Goal: Information Seeking & Learning: Learn about a topic

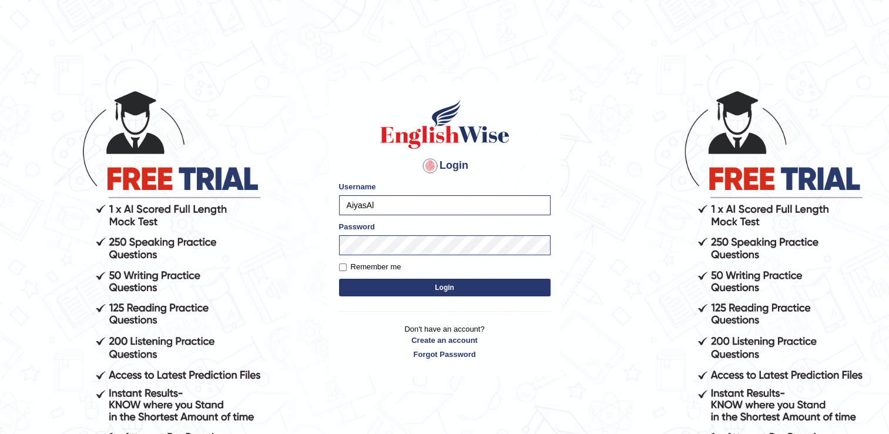
type input "AiyasAli"
click at [350, 283] on button "Login" at bounding box center [444, 287] width 211 height 18
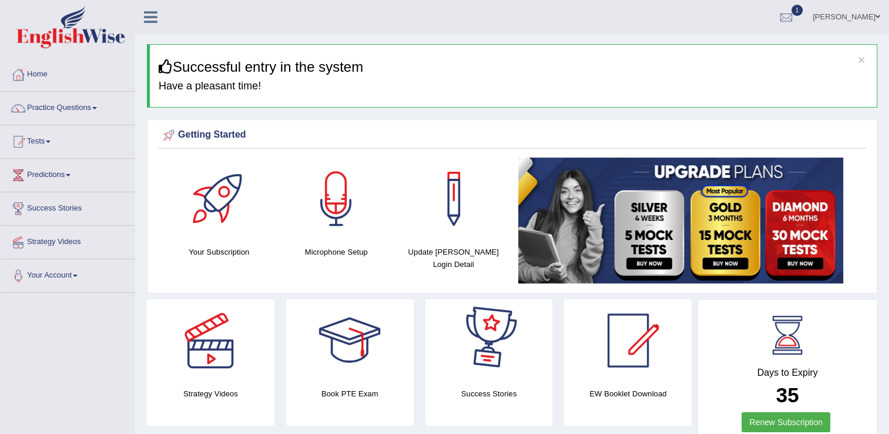
click at [352, 403] on div "Book PTE Exam" at bounding box center [349, 362] width 127 height 126
click at [40, 140] on link "Tests" at bounding box center [68, 139] width 134 height 29
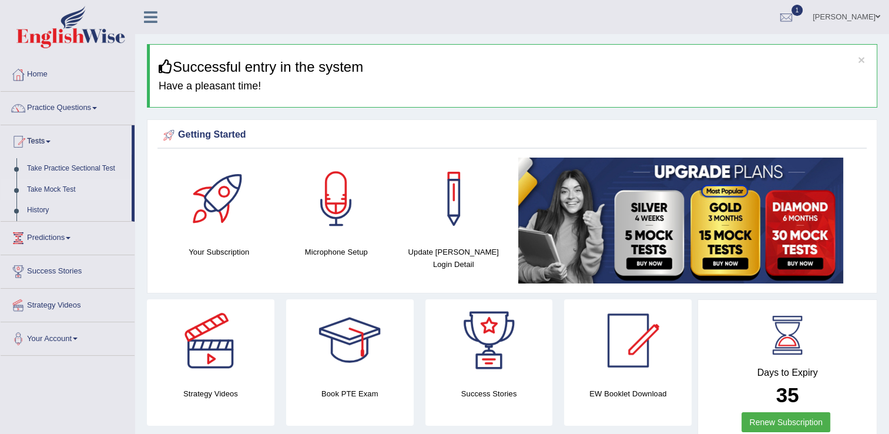
click at [41, 187] on link "Take Mock Test" at bounding box center [77, 189] width 110 height 21
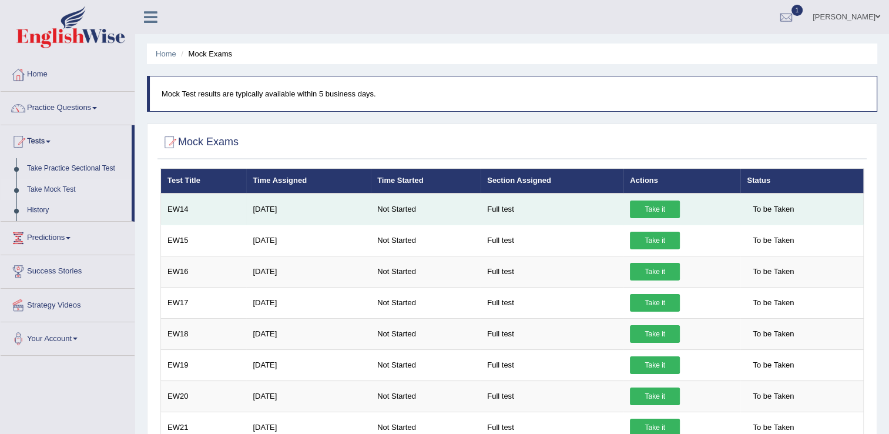
click at [656, 207] on link "Take it" at bounding box center [655, 209] width 50 height 18
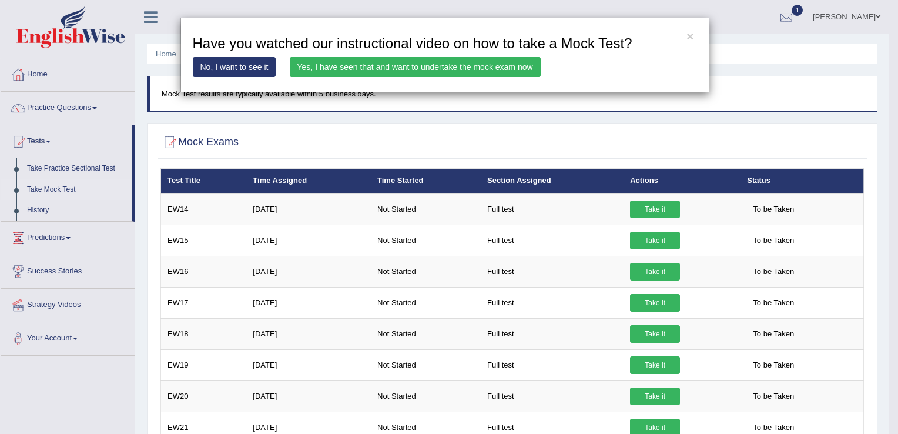
click at [415, 69] on link "Yes, I have seen that and want to undertake the mock exam now" at bounding box center [415, 67] width 251 height 20
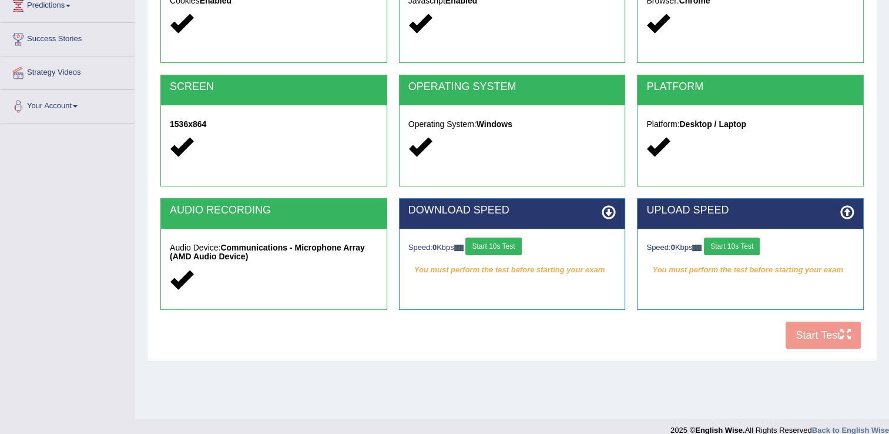
scroll to position [183, 0]
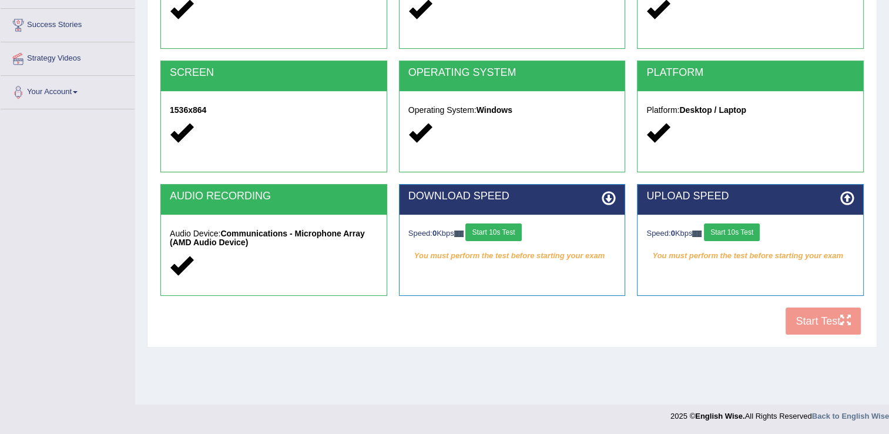
click at [814, 322] on div "COOKIES Cookies Enabled JAVASCRIPT Javascript Enabled BROWSER Browser: Chrome S…" at bounding box center [511, 139] width 709 height 404
click at [506, 228] on button "Start 10s Test" at bounding box center [493, 232] width 56 height 18
click at [722, 230] on button "Start 10s Test" at bounding box center [732, 232] width 56 height 18
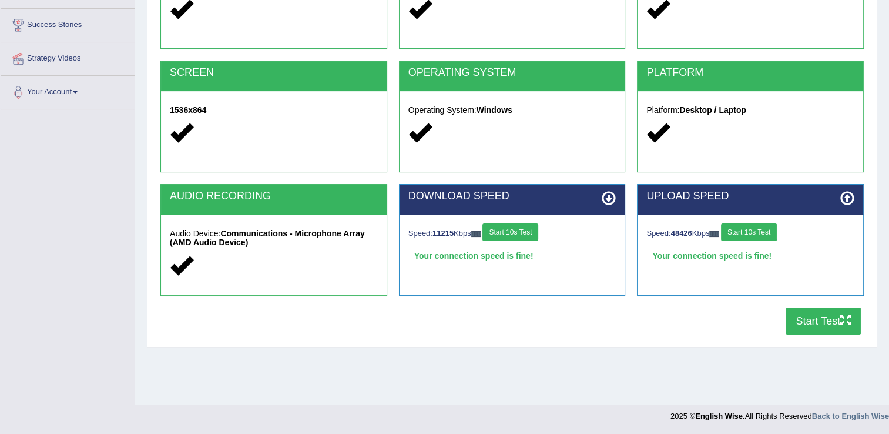
click at [810, 319] on button "Start Test" at bounding box center [822, 320] width 75 height 27
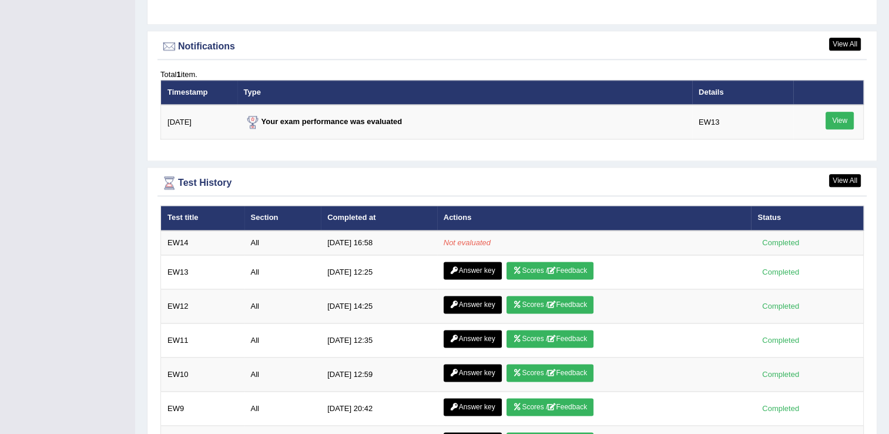
scroll to position [1517, 0]
